Goal: Book appointment/travel/reservation

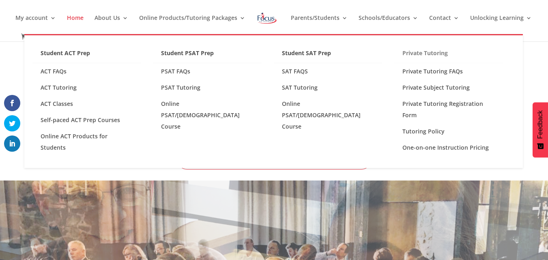
click at [404, 53] on link "Private Tutoring" at bounding box center [448, 55] width 109 height 16
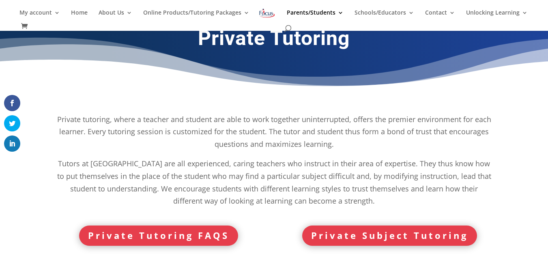
scroll to position [174, 0]
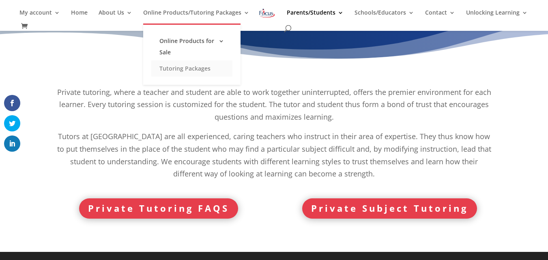
click at [190, 66] on link "Tutoring Packages" at bounding box center [191, 68] width 81 height 16
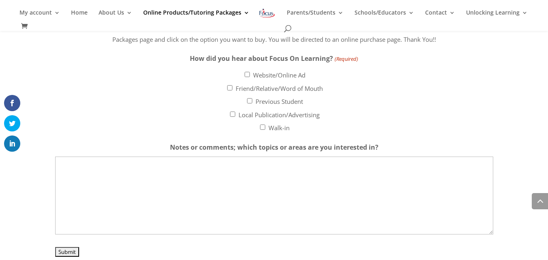
scroll to position [1726, 0]
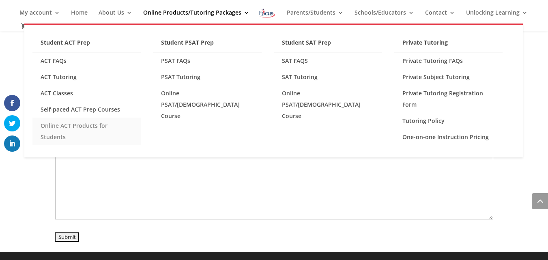
click at [120, 126] on link "Online ACT Products for Students" at bounding box center [86, 132] width 109 height 28
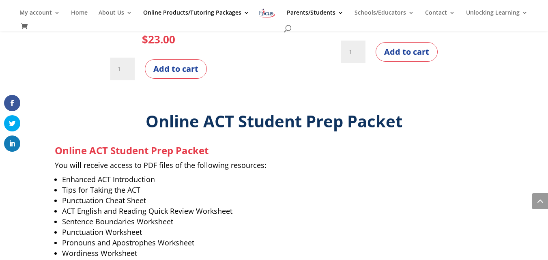
scroll to position [914, 0]
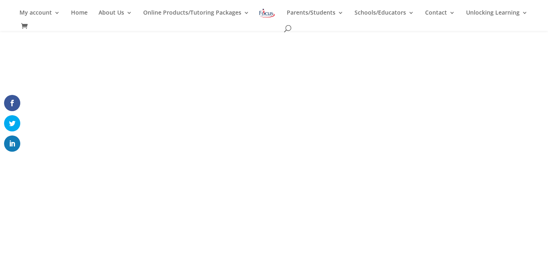
scroll to position [80, 0]
